Goal: Information Seeking & Learning: Learn about a topic

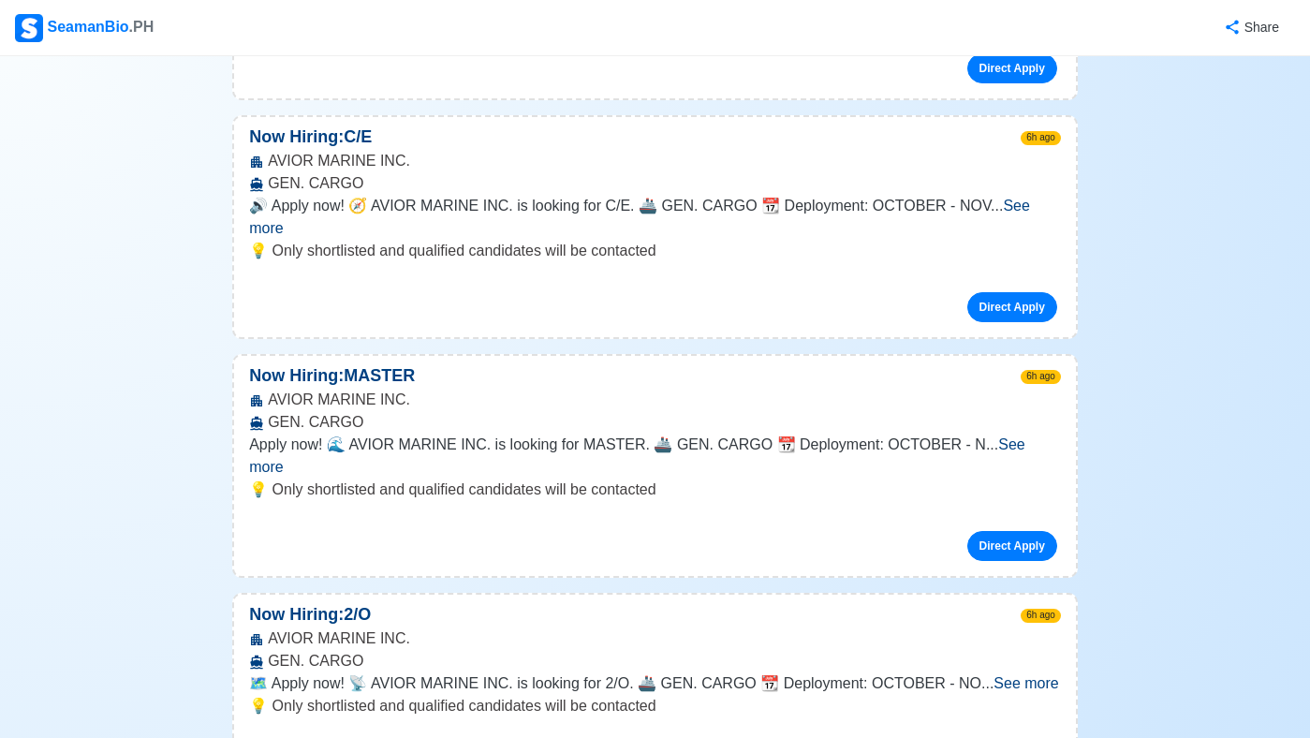
scroll to position [6518, 0]
click at [66, 32] on div "SeamanBio .PH" at bounding box center [84, 28] width 139 height 28
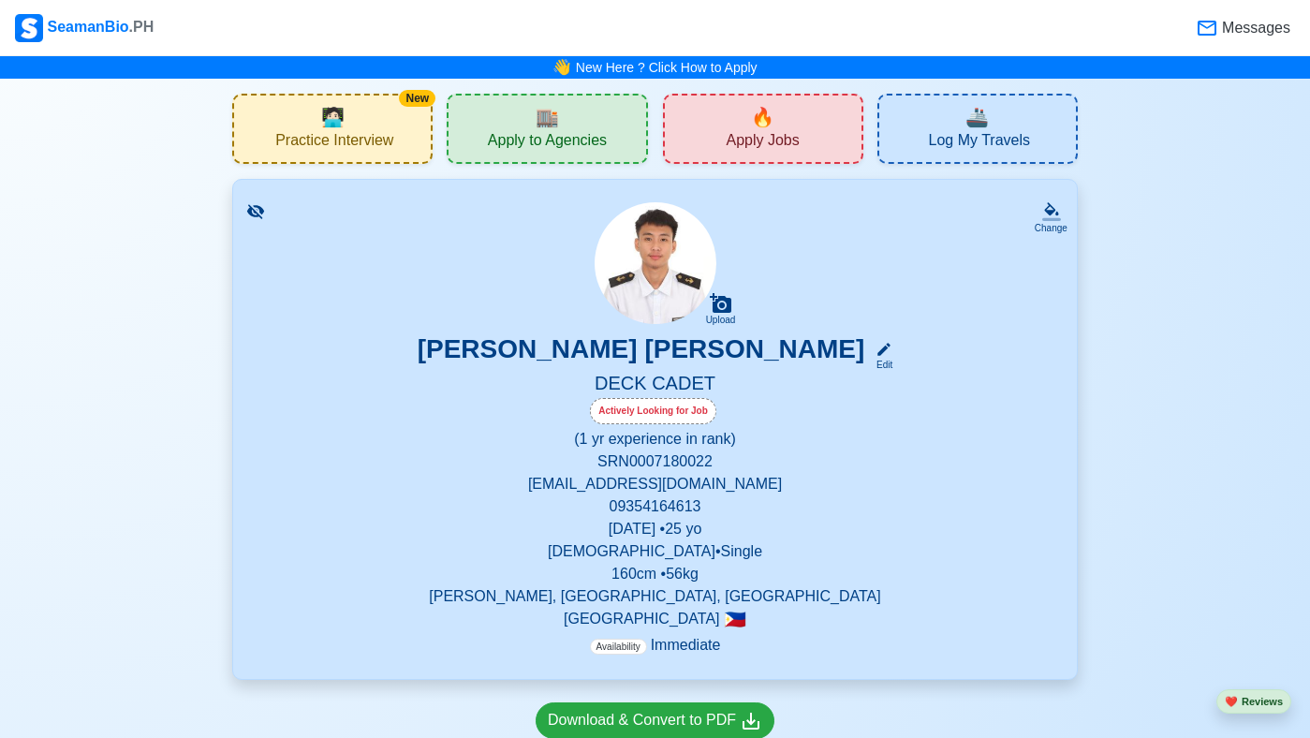
click at [369, 123] on div "New 🧑🏻‍💻 Practice Interview" at bounding box center [332, 129] width 200 height 70
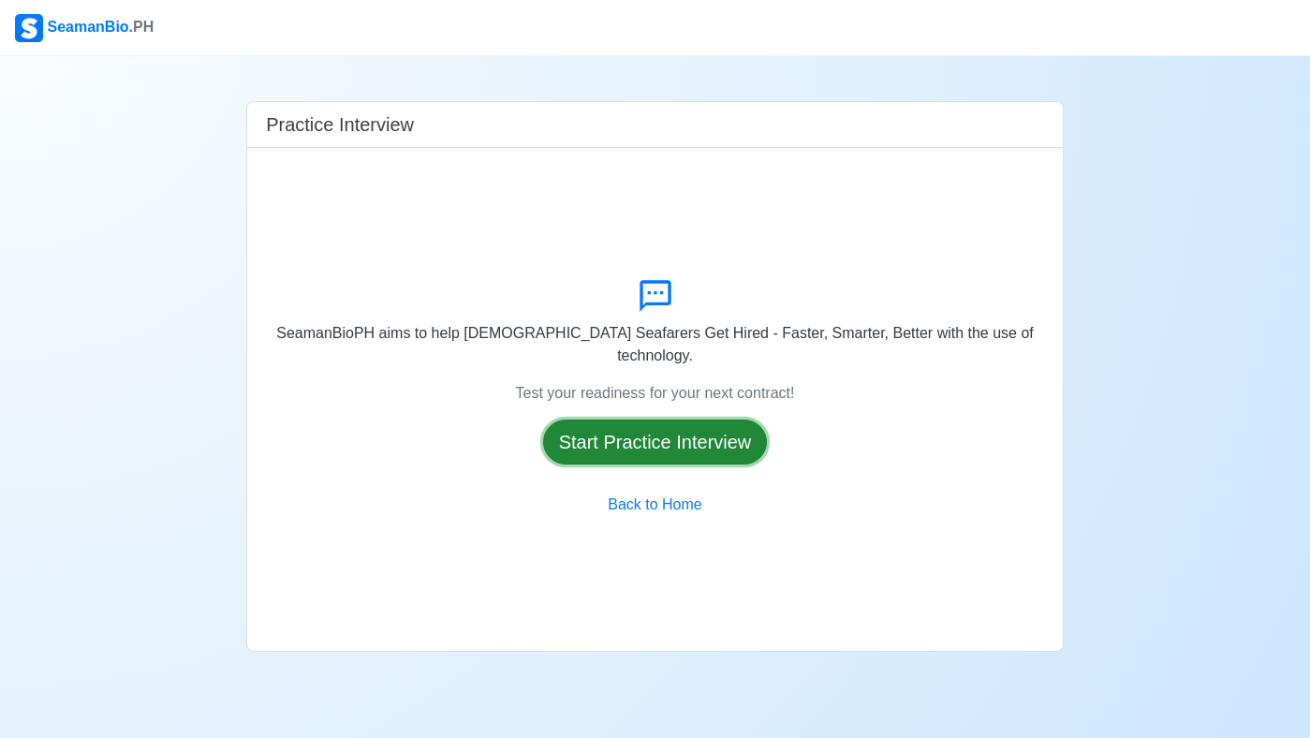
click at [633, 434] on button "Start Practice Interview" at bounding box center [655, 442] width 225 height 45
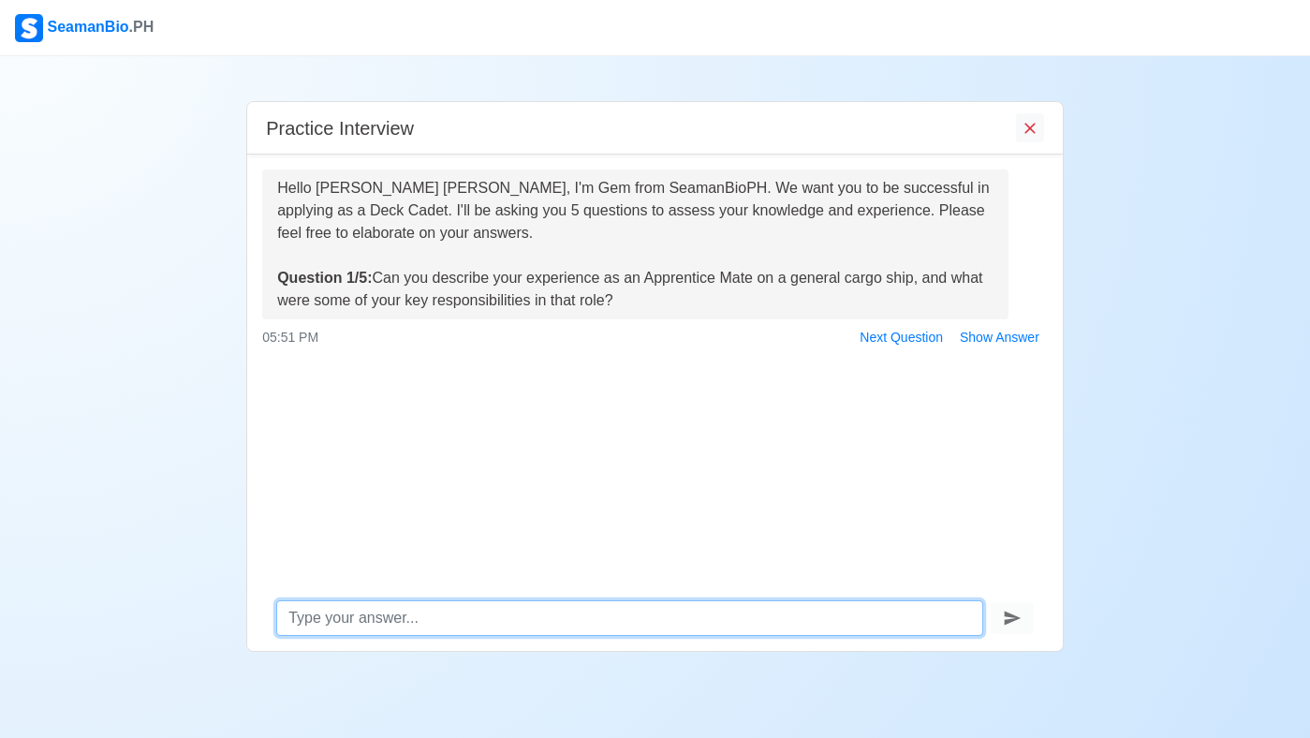
click at [458, 616] on textarea at bounding box center [629, 618] width 707 height 36
click at [613, 620] on textarea "my experience in cargo was very challenging beacause" at bounding box center [629, 618] width 707 height 36
click at [613, 622] on textarea "my experience in cargo was very challenging bacause" at bounding box center [629, 618] width 707 height 36
click at [664, 621] on textarea "my experience in cargo was very challenging because" at bounding box center [629, 618] width 707 height 36
type textarea "my experience in cargo was very challenging because"
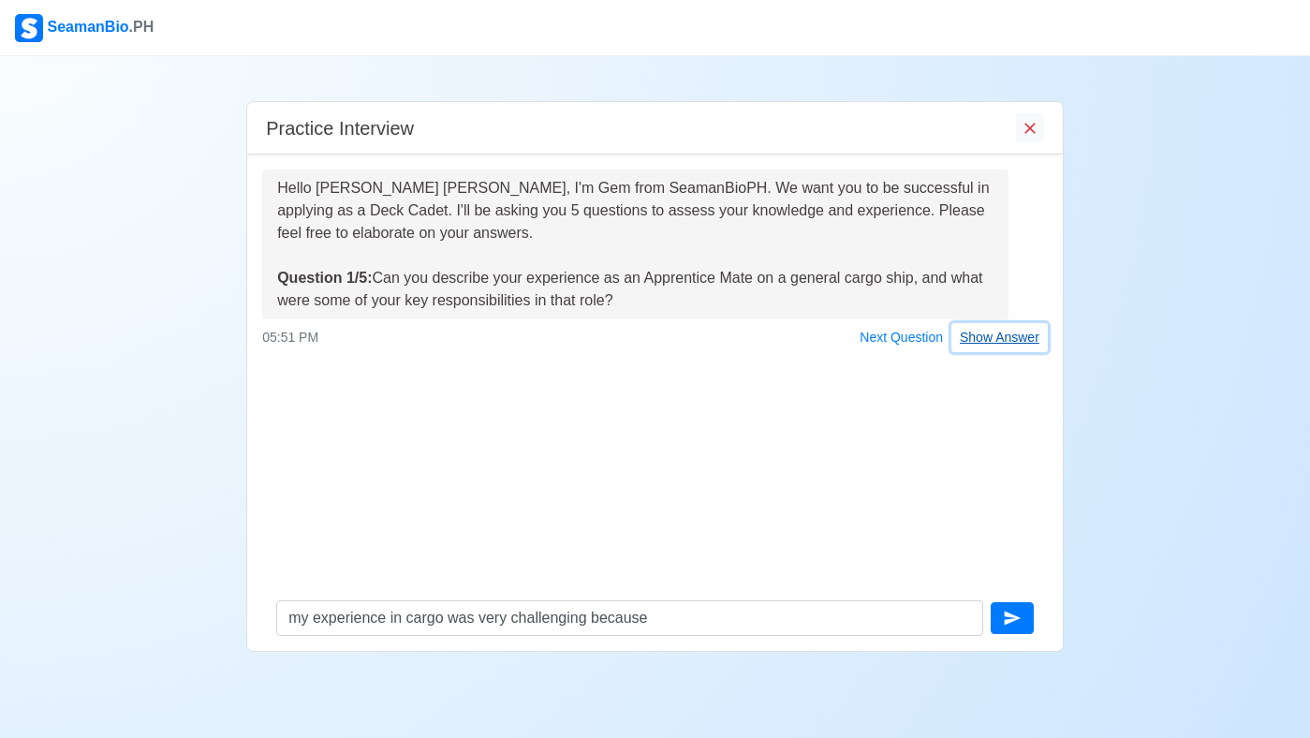
click at [1002, 341] on button "Show Answer" at bounding box center [1000, 337] width 96 height 29
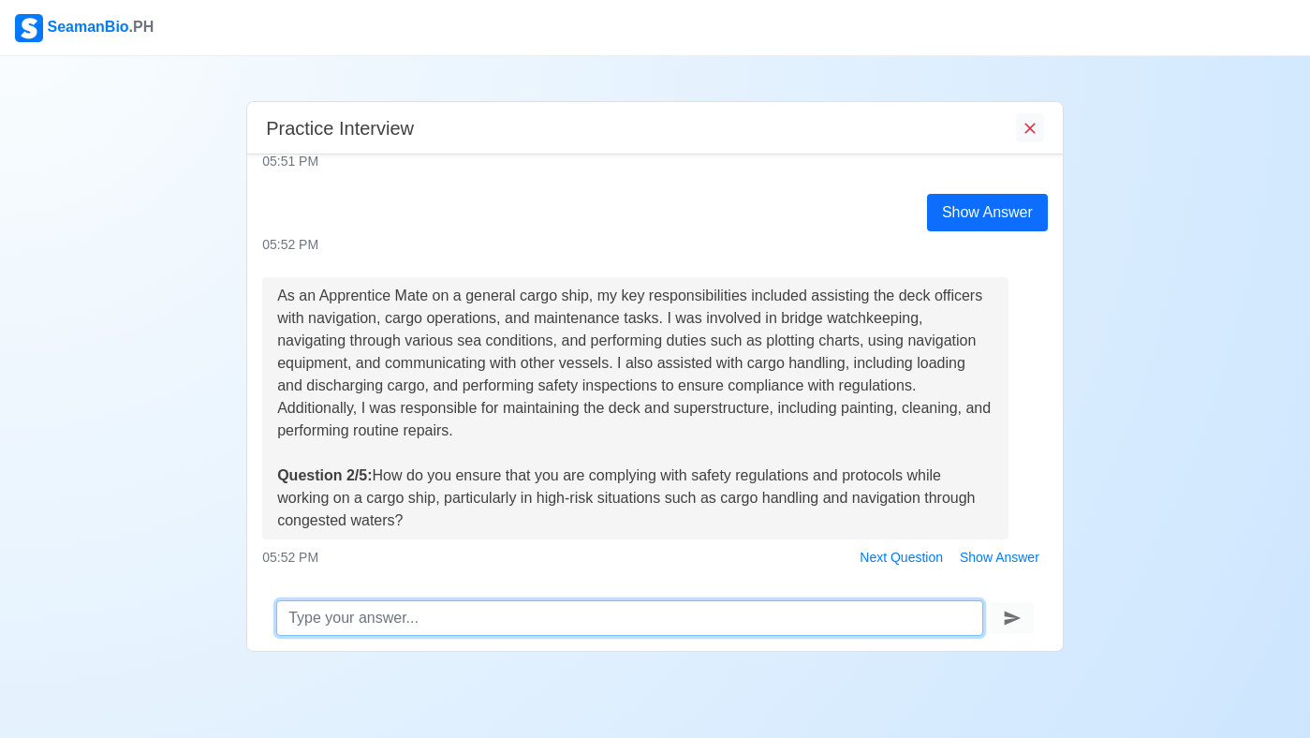
scroll to position [219, 0]
